Goal: Check status

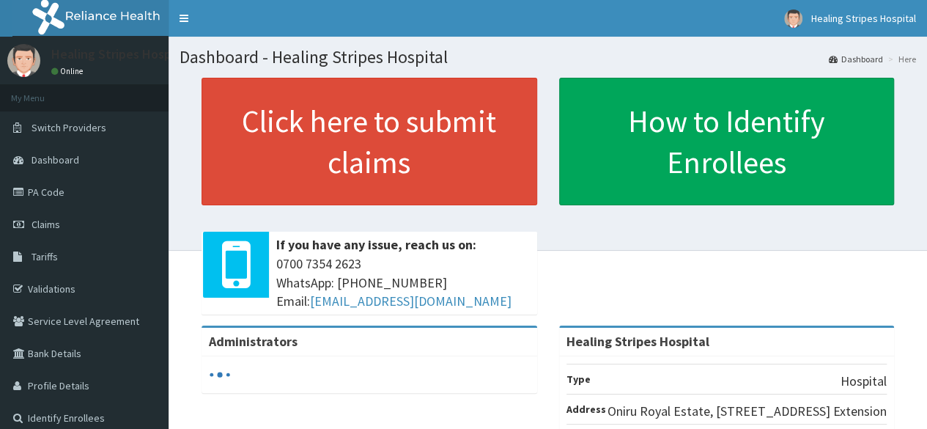
click at [49, 228] on span "Claims" at bounding box center [45, 224] width 29 height 13
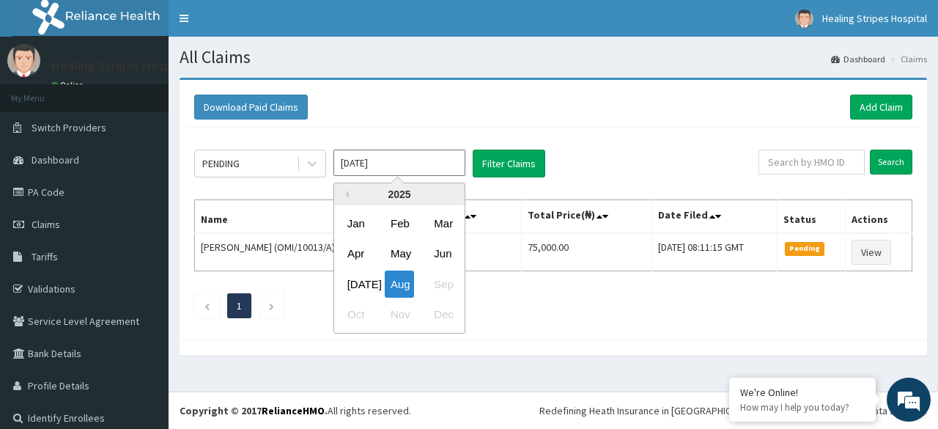
click at [429, 163] on input "Aug 2025" at bounding box center [399, 162] width 132 height 26
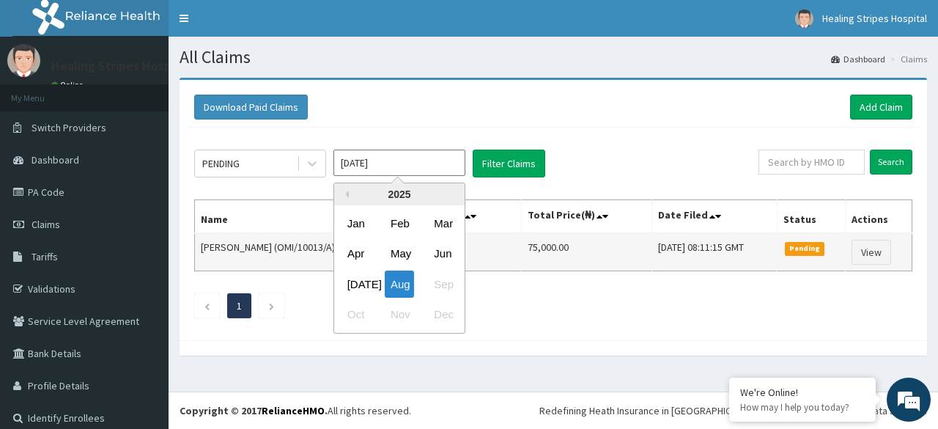
drag, startPoint x: 365, startPoint y: 283, endPoint x: 379, endPoint y: 263, distance: 25.2
click at [365, 278] on div "Jul" at bounding box center [355, 283] width 29 height 27
type input "Jul 2025"
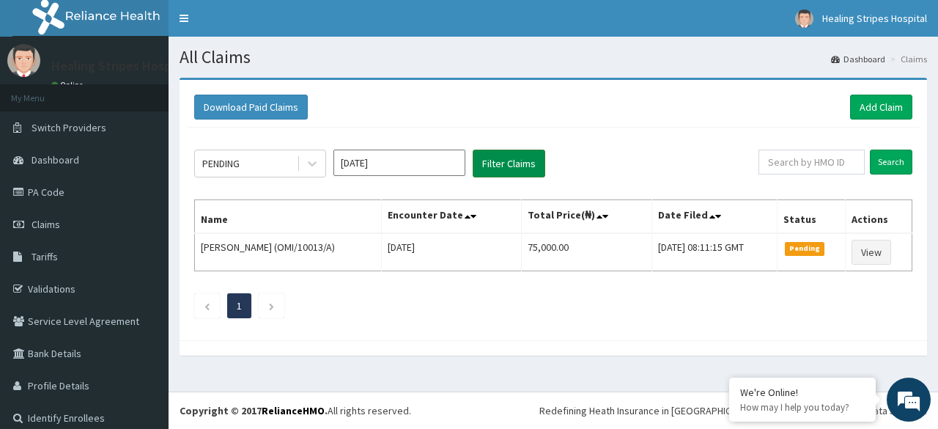
click at [505, 163] on button "Filter Claims" at bounding box center [508, 163] width 73 height 28
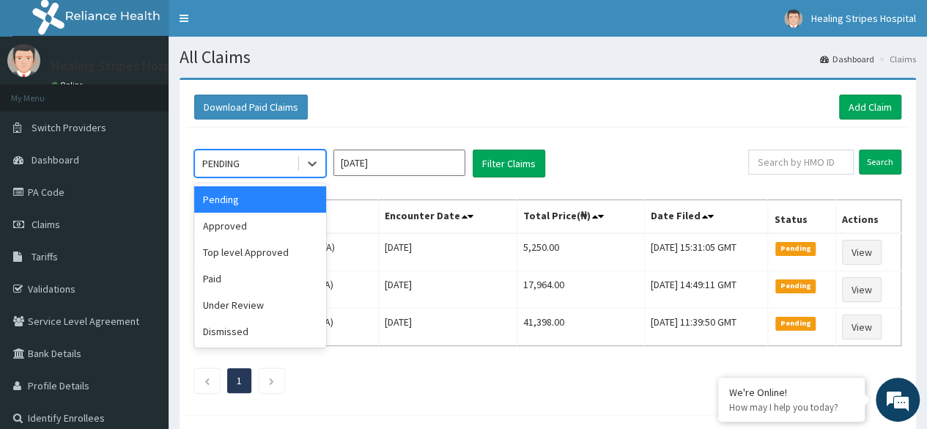
click at [273, 168] on div "PENDING" at bounding box center [246, 163] width 102 height 23
click at [266, 296] on div "Under Review" at bounding box center [260, 305] width 132 height 26
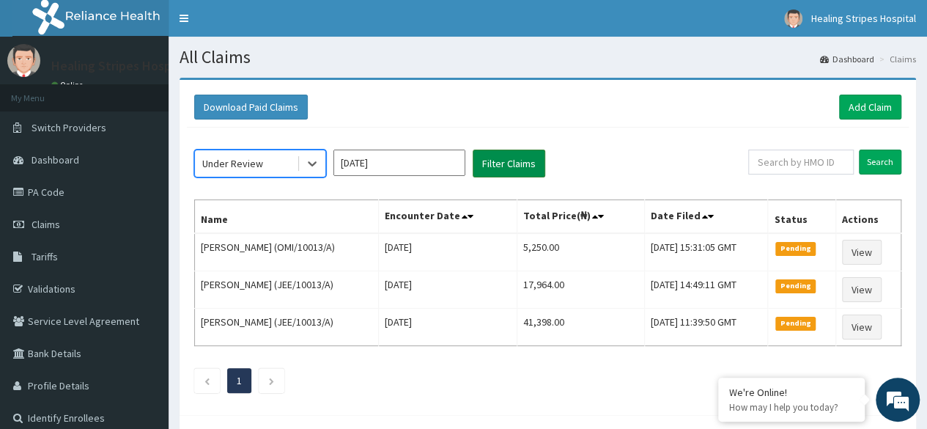
click at [519, 162] on button "Filter Claims" at bounding box center [508, 163] width 73 height 28
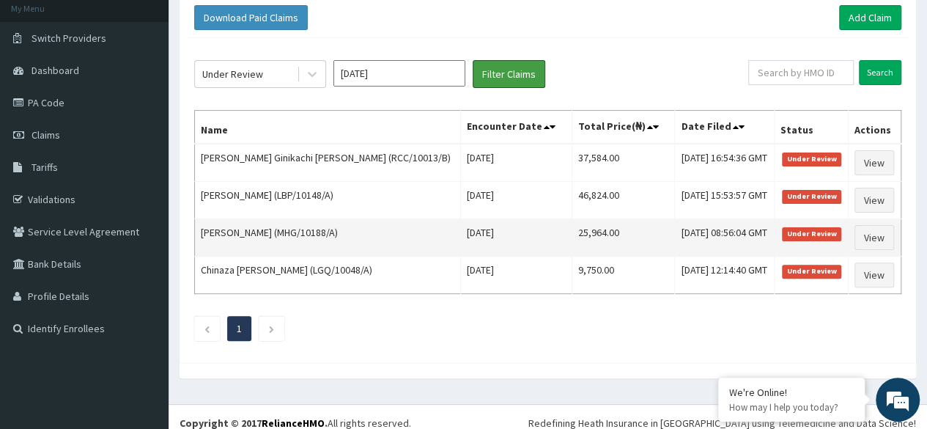
scroll to position [97, 0]
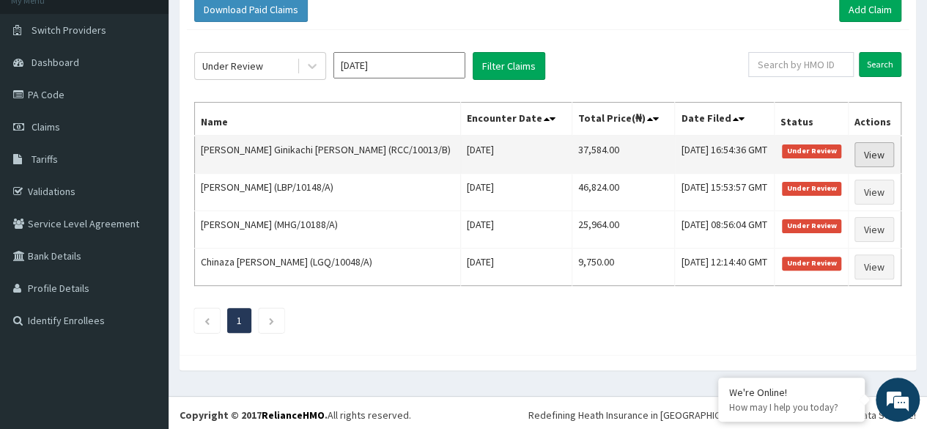
click at [875, 152] on link "View" at bounding box center [874, 154] width 40 height 25
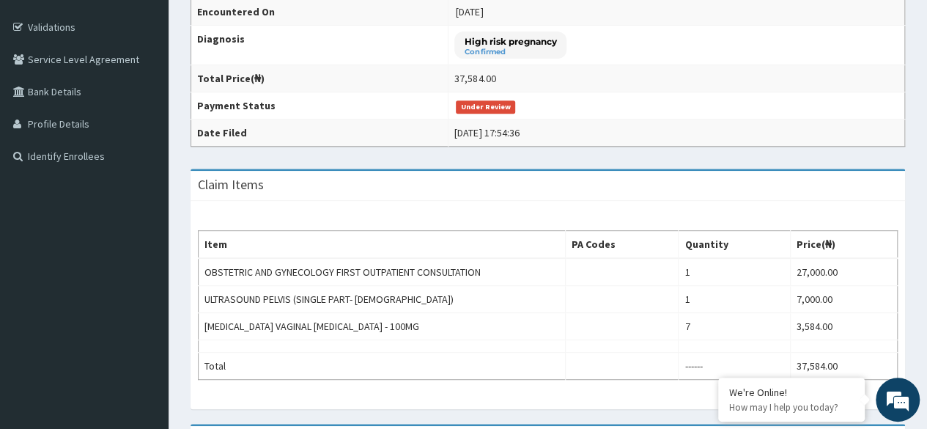
scroll to position [439, 0]
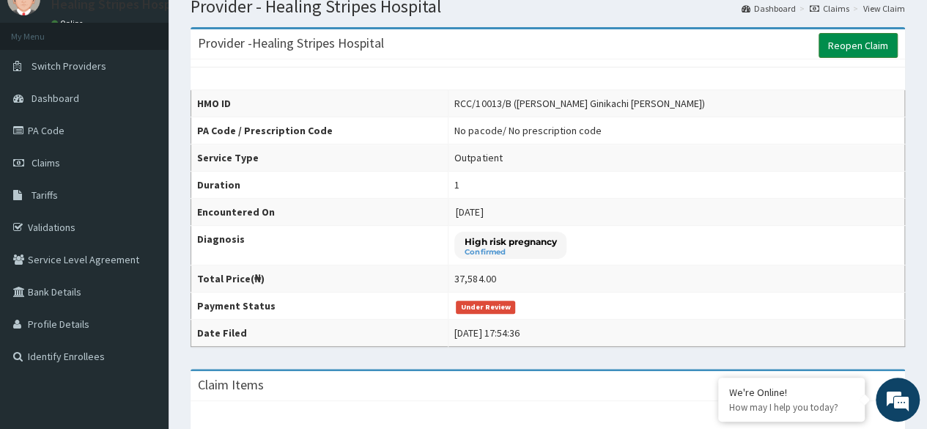
click at [847, 48] on link "Reopen Claim" at bounding box center [857, 45] width 79 height 25
